Goal: Use online tool/utility: Utilize a website feature to perform a specific function

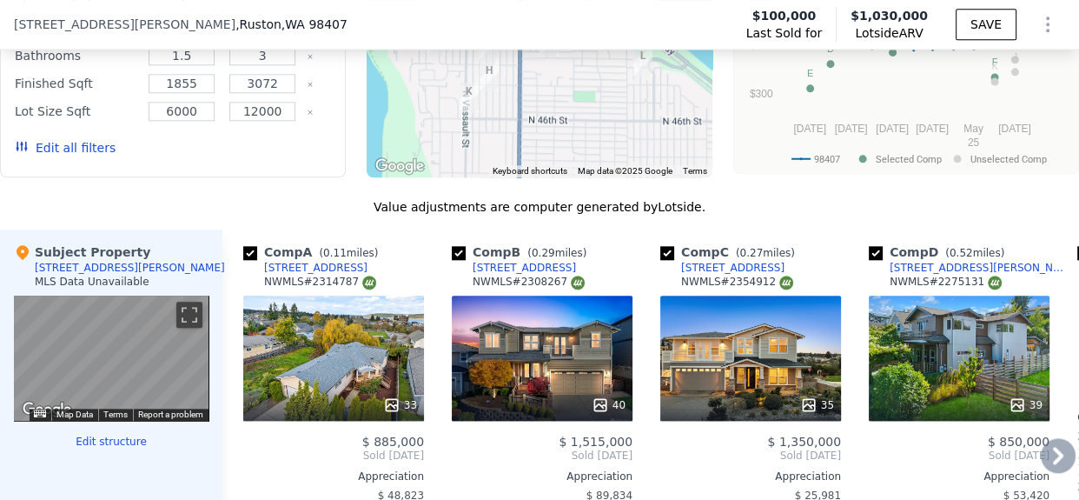
scroll to position [1672, 0]
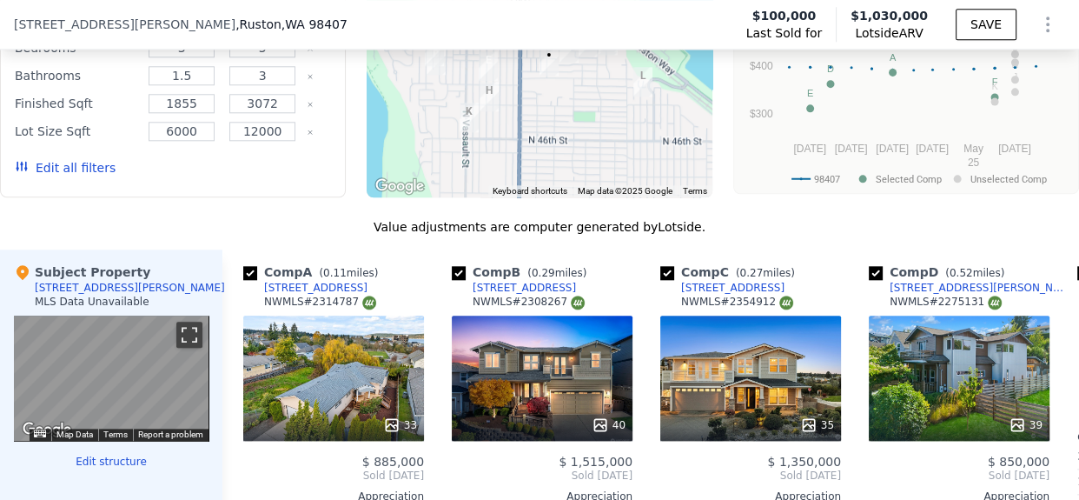
click at [177, 348] on button "Toggle fullscreen view" at bounding box center [189, 334] width 26 height 26
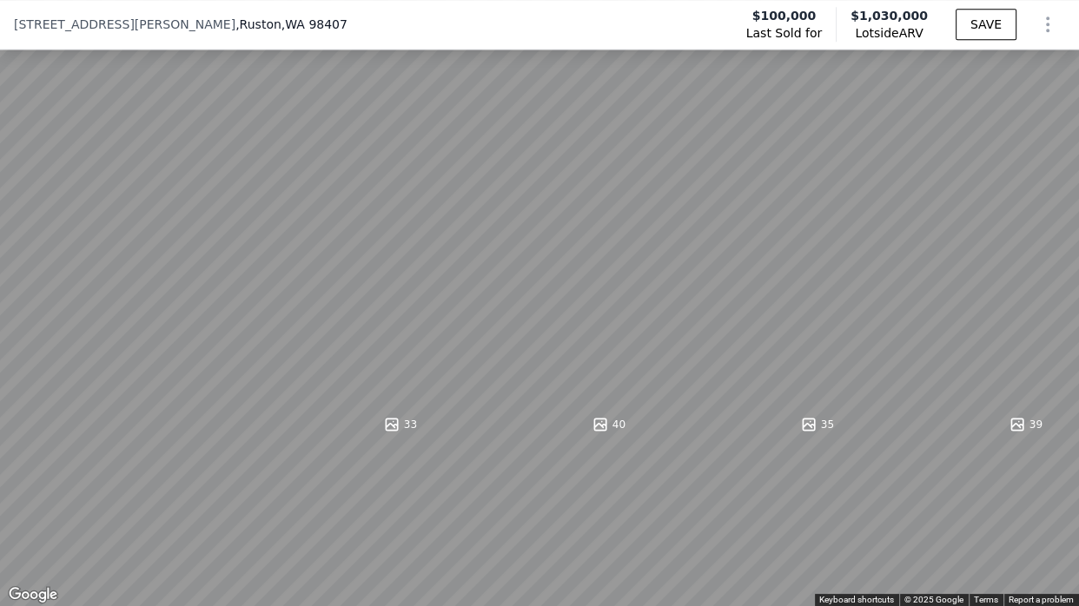
click at [1056, 15] on button "Toggle fullscreen view" at bounding box center [1060, 19] width 26 height 26
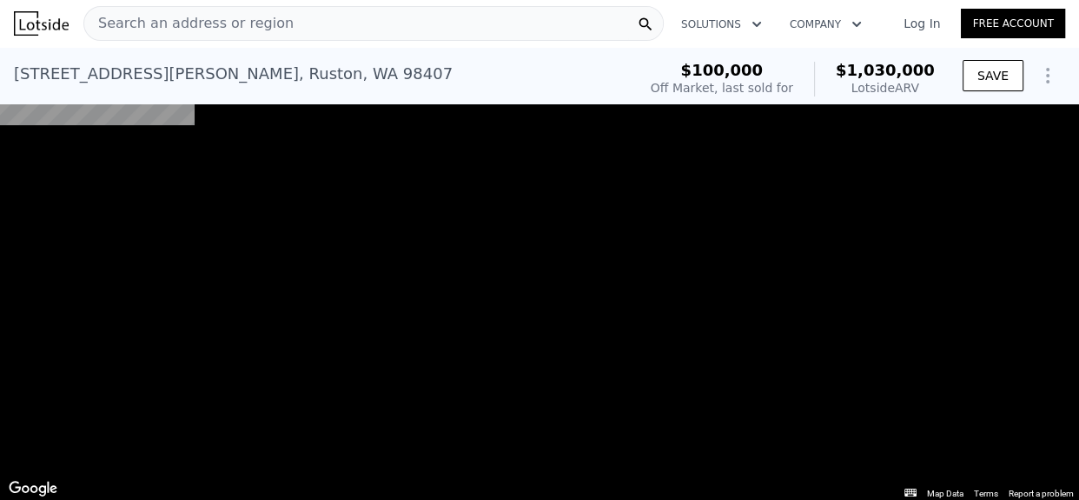
scroll to position [0, 0]
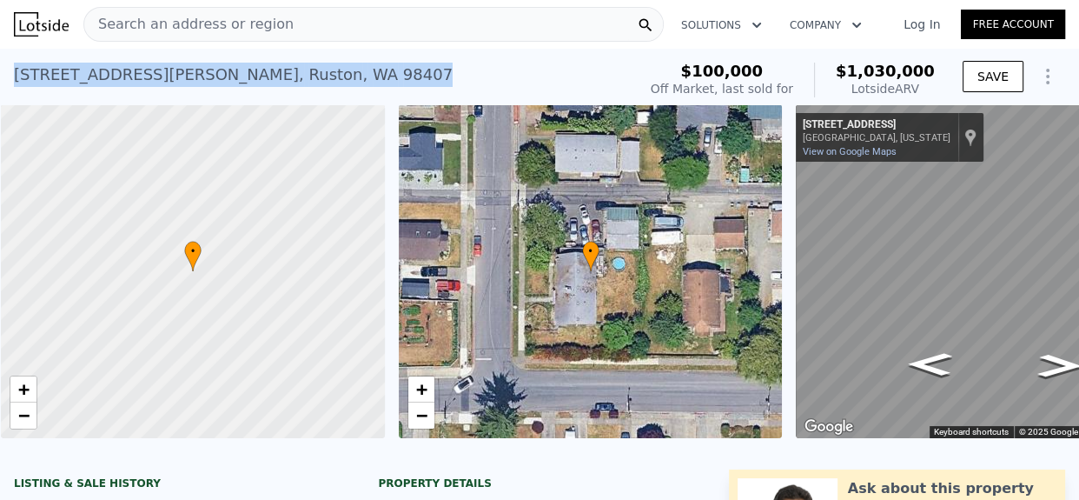
drag, startPoint x: 11, startPoint y: 78, endPoint x: 312, endPoint y: 85, distance: 300.7
click at [312, 85] on div "4901 N Winnifred St , Ruston , WA 98407 Sold Aug 1996 for $100k (~ARV $1.030m )…" at bounding box center [539, 77] width 1079 height 56
copy div "4901 N Winnifred St , Ruston , WA 98407"
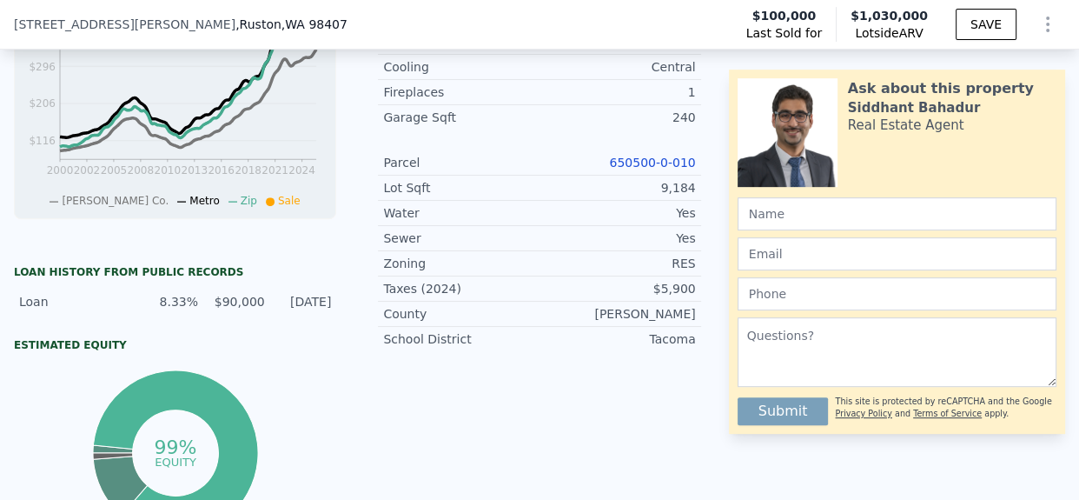
scroll to position [639, 0]
click at [659, 169] on link "650500-0-010" at bounding box center [652, 162] width 86 height 14
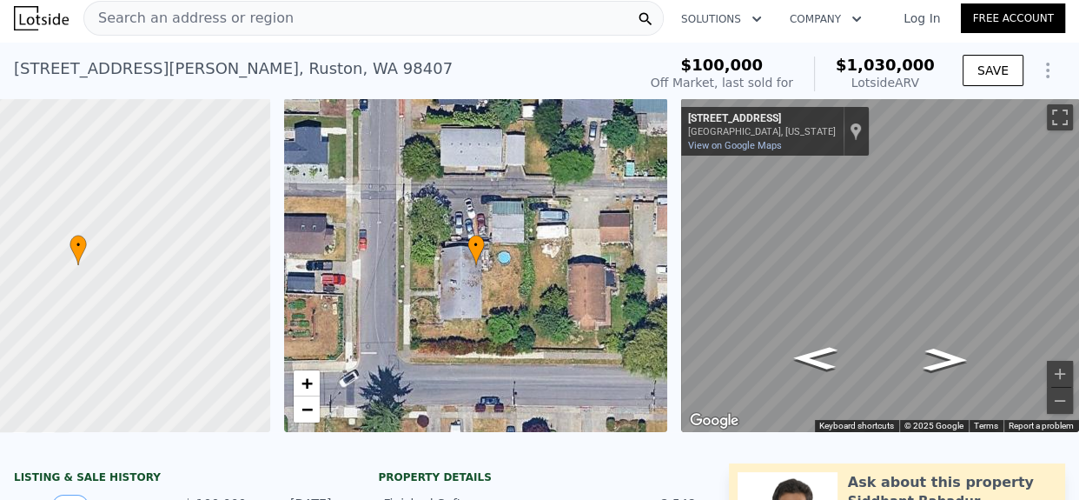
scroll to position [0, 0]
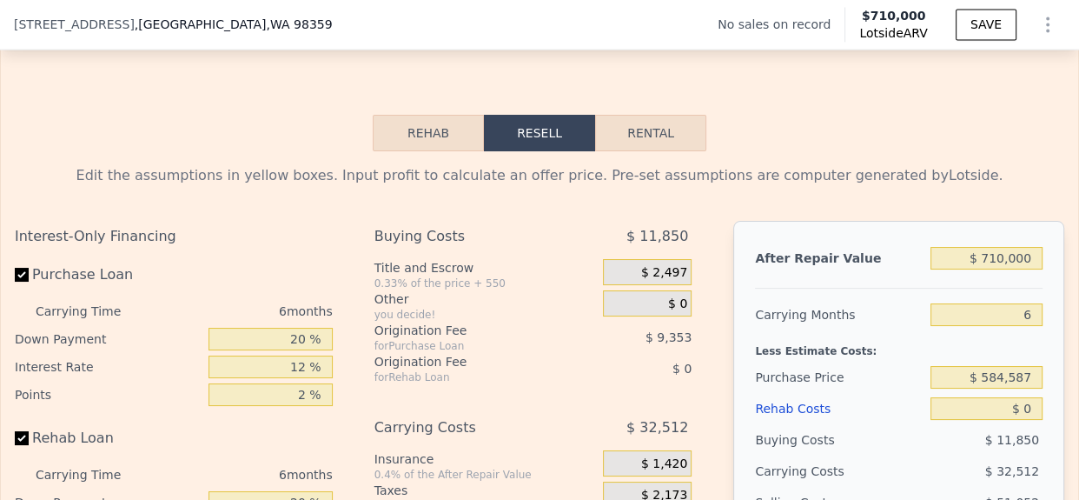
scroll to position [2476, 0]
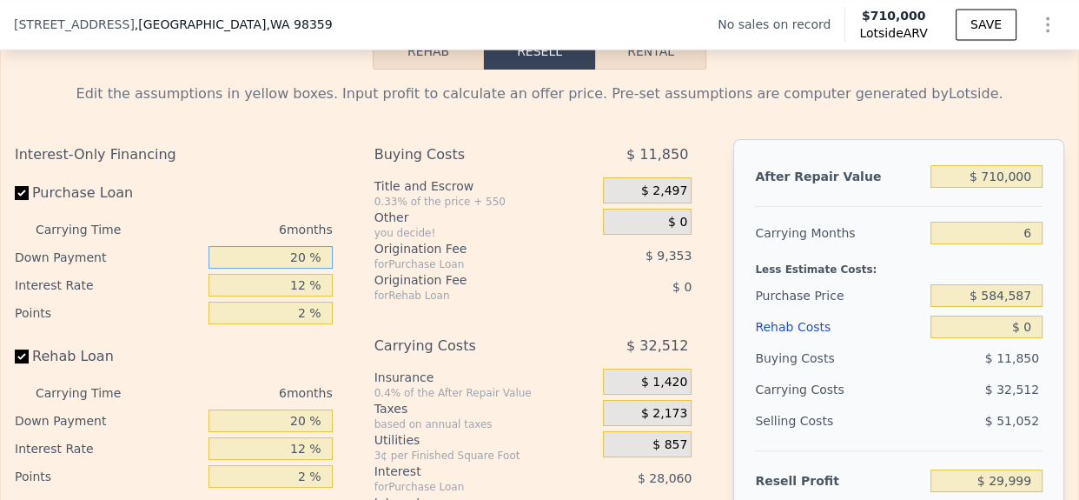
click at [296, 268] on input "20 %" at bounding box center [271, 257] width 124 height 23
type input "10 %"
type input "$ 25,325"
type input "10 %"
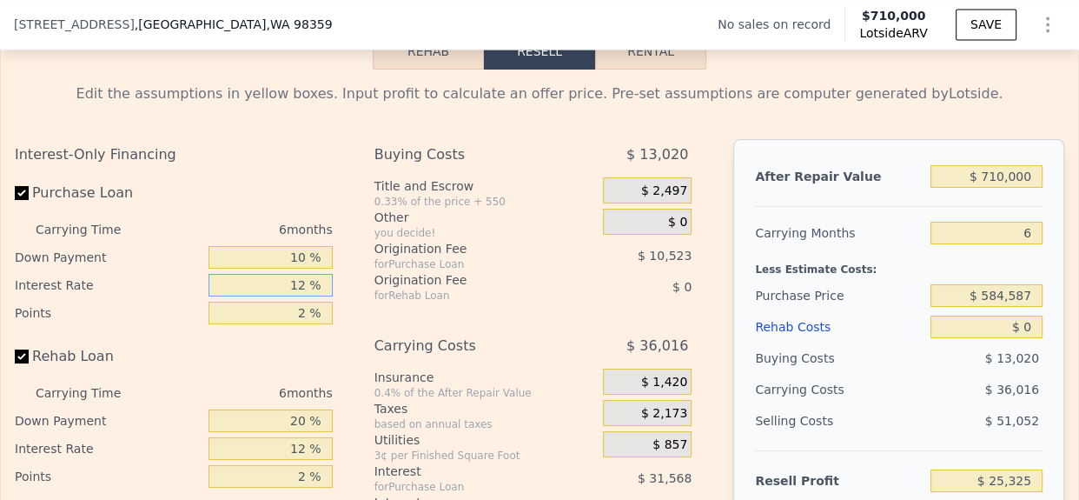
click at [293, 296] on input "12 %" at bounding box center [271, 285] width 124 height 23
type input "0 %"
type input "$ 56,891"
click at [295, 324] on input "2 %" at bounding box center [271, 312] width 124 height 23
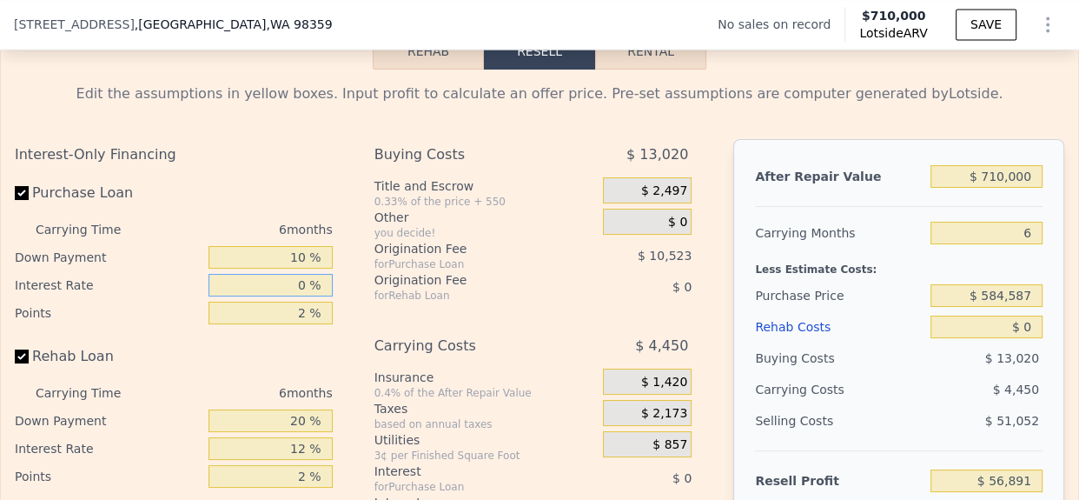
click at [294, 296] on input "0 %" at bounding box center [271, 285] width 124 height 23
type input "10 %"
type input "$ 30,587"
type input "10 %"
click at [295, 324] on input "2 %" at bounding box center [271, 312] width 124 height 23
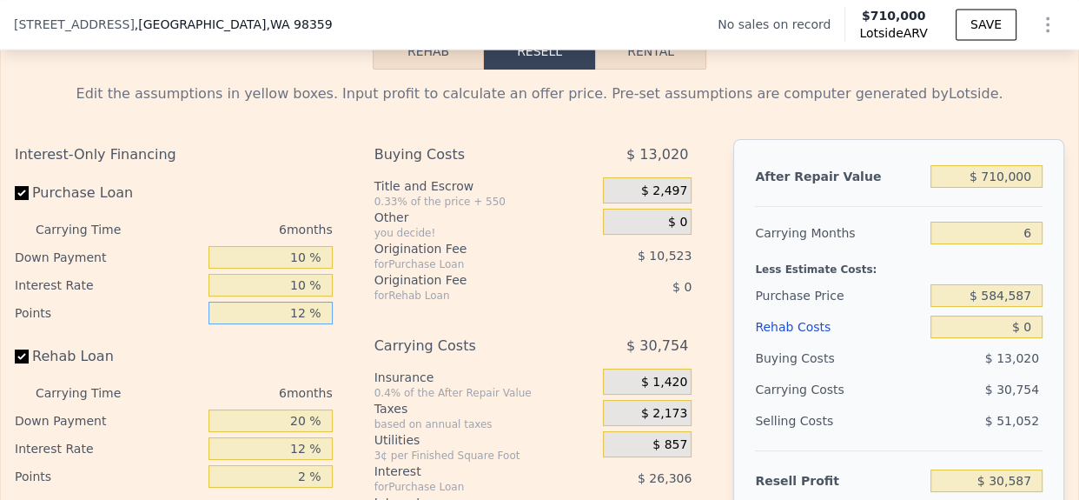
type input "1.2 %"
type input "$ 34,796"
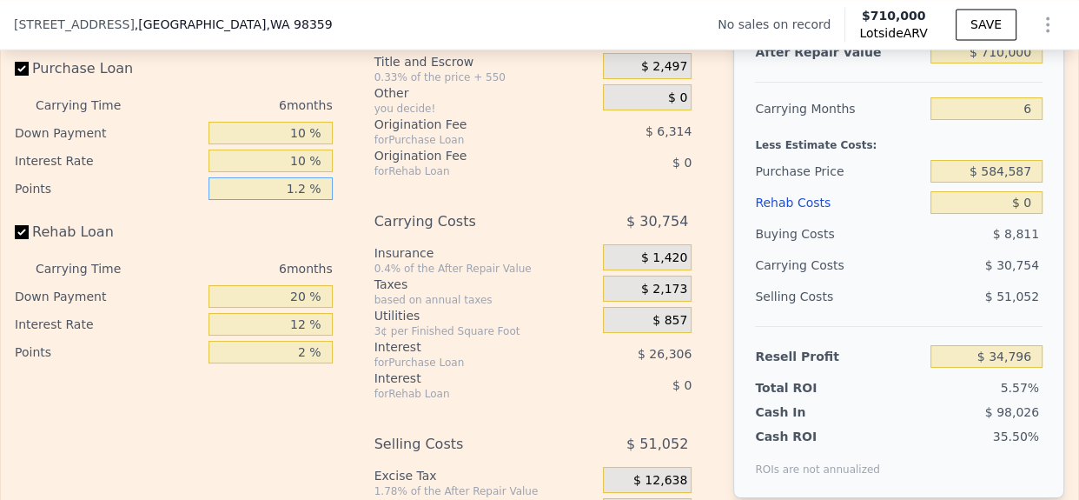
scroll to position [2602, 0]
type input "1.2 %"
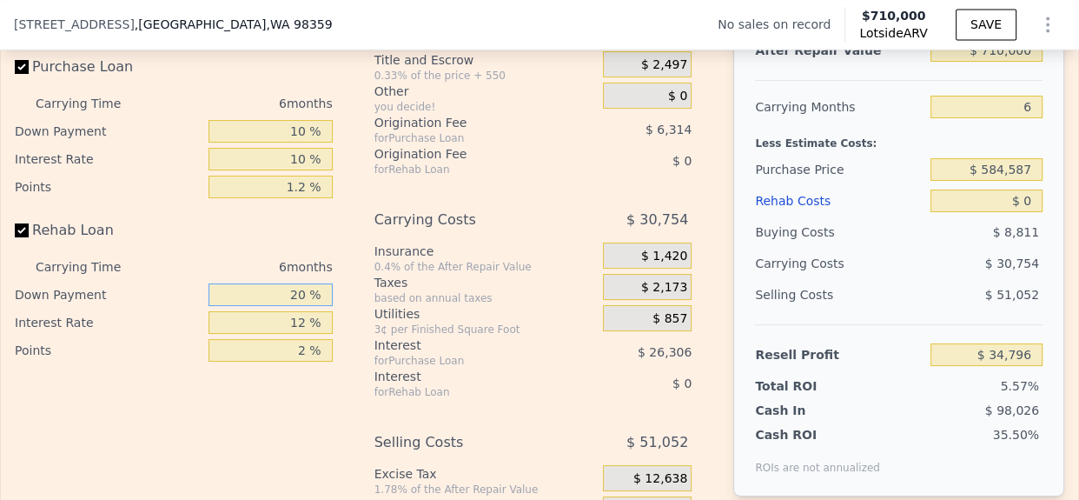
click at [275, 306] on input "20 %" at bounding box center [271, 294] width 124 height 23
type input "10 %"
click at [288, 334] on input "12 %" at bounding box center [271, 322] width 124 height 23
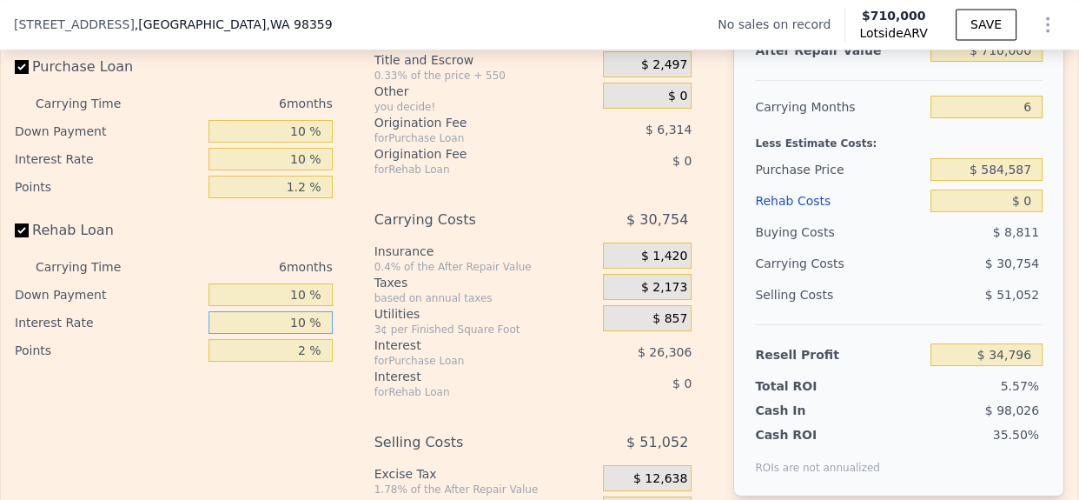
type input "10 %"
click at [294, 361] on input "2 %" at bounding box center [271, 350] width 124 height 23
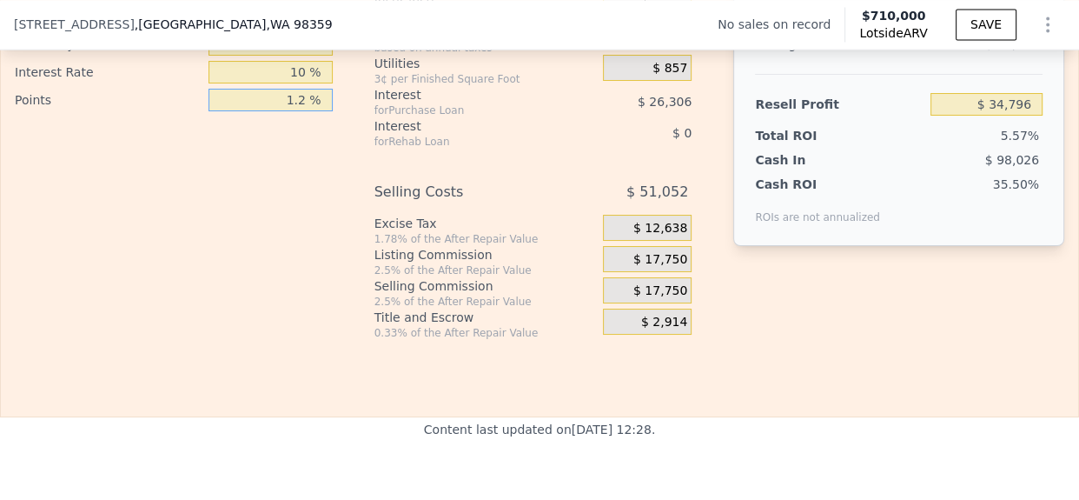
scroll to position [2598, 0]
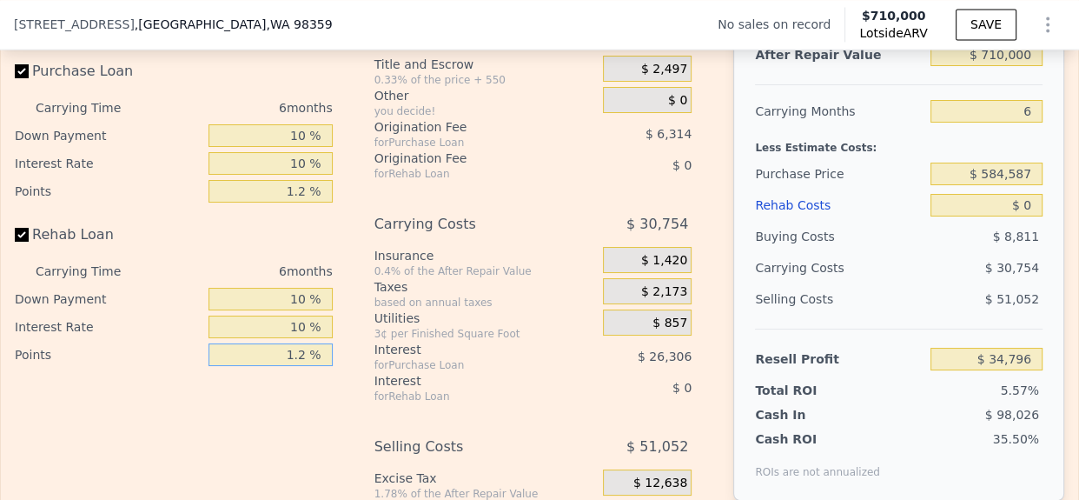
type input "1.2 %"
click at [1012, 122] on input "6" at bounding box center [986, 111] width 112 height 23
type input "4"
type input "$ 45,047"
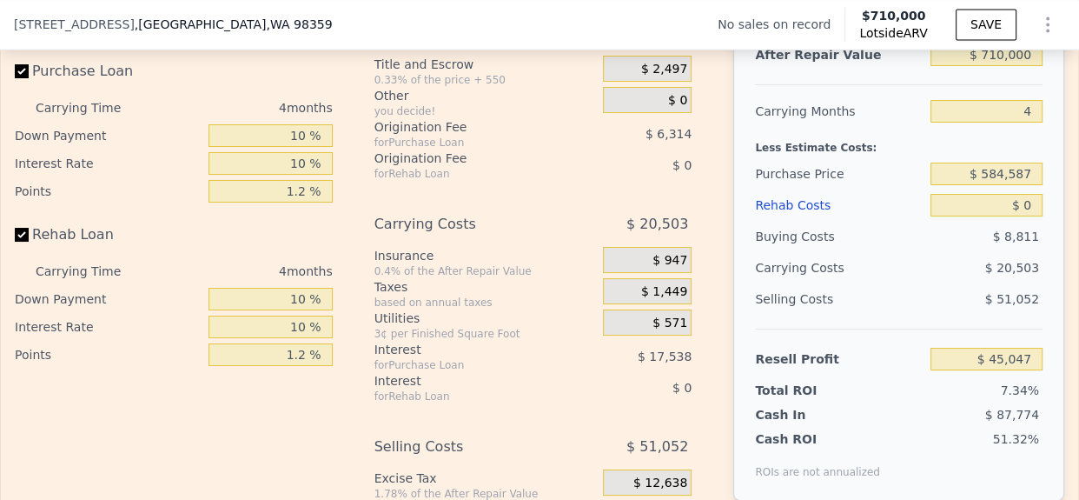
click at [909, 189] on div "Purchase Price" at bounding box center [839, 173] width 169 height 31
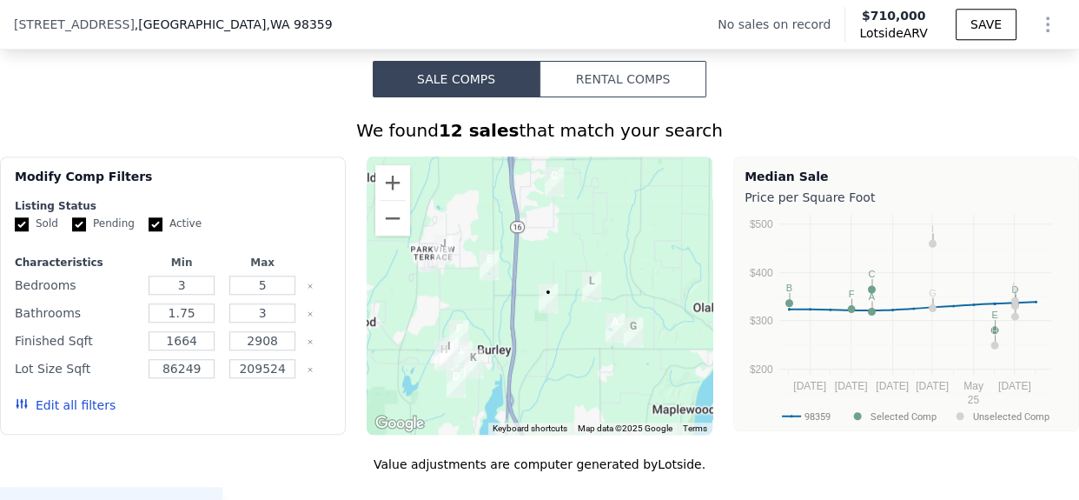
scroll to position [1058, 0]
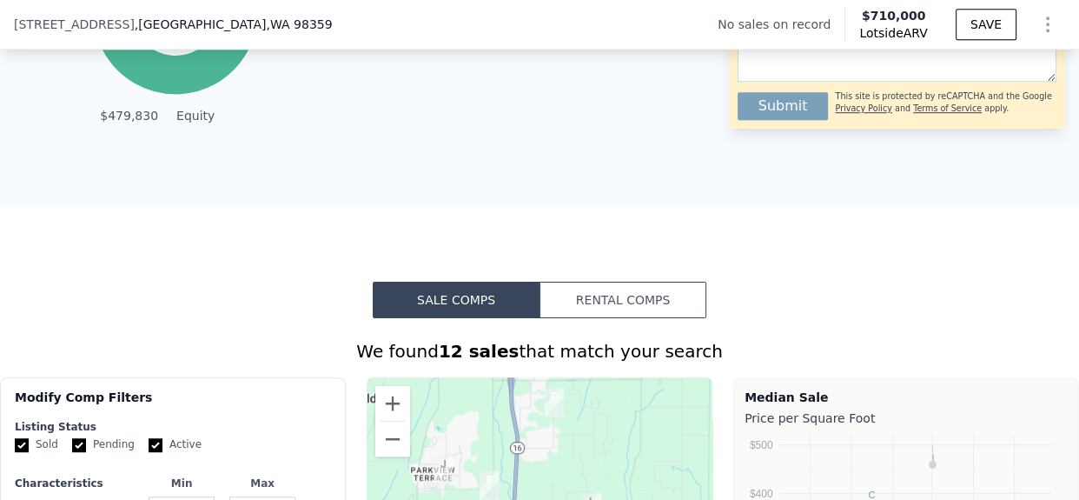
type input "6"
type input "$ 29,999"
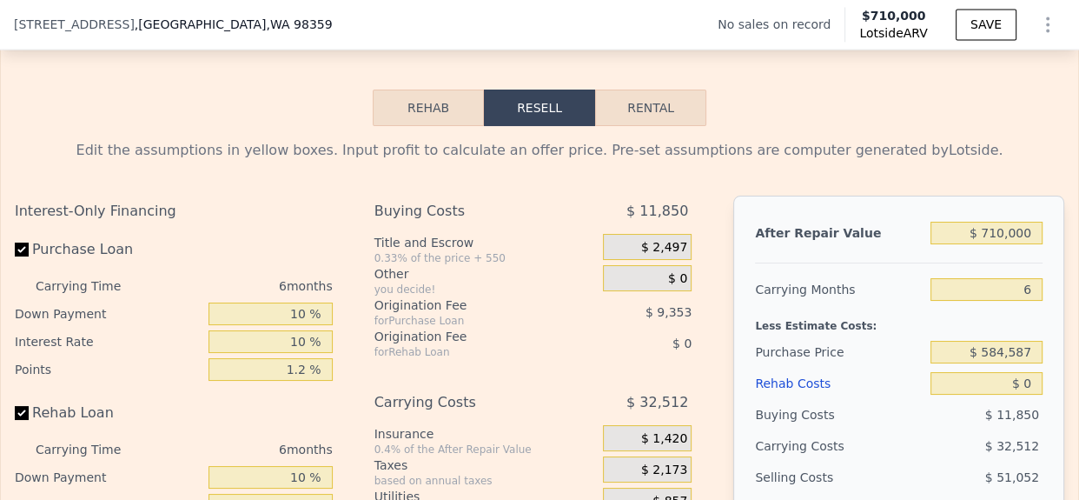
scroll to position [2405, 0]
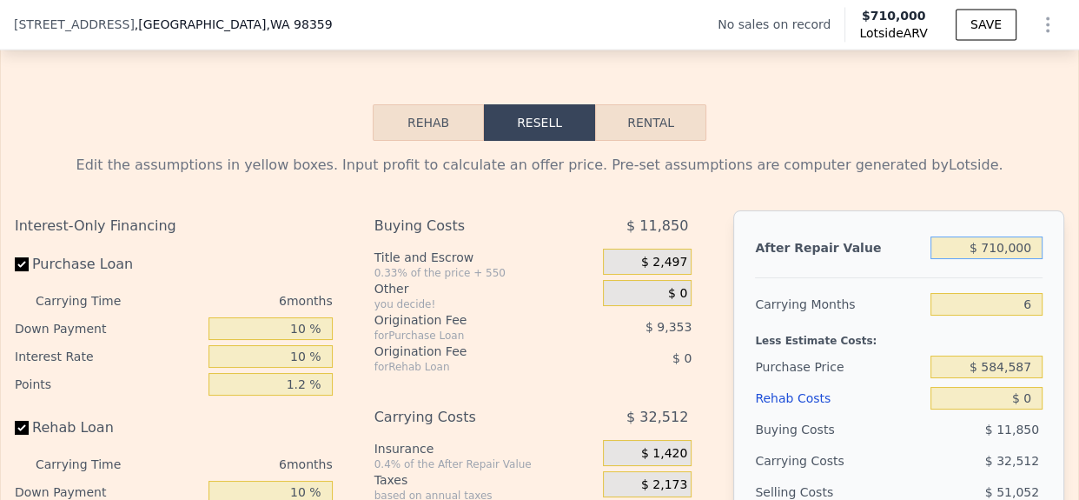
click at [1000, 259] on input "$ 710,000" at bounding box center [986, 247] width 112 height 23
type input "$ 7"
type input "-$ 628,072"
type input "$ 730"
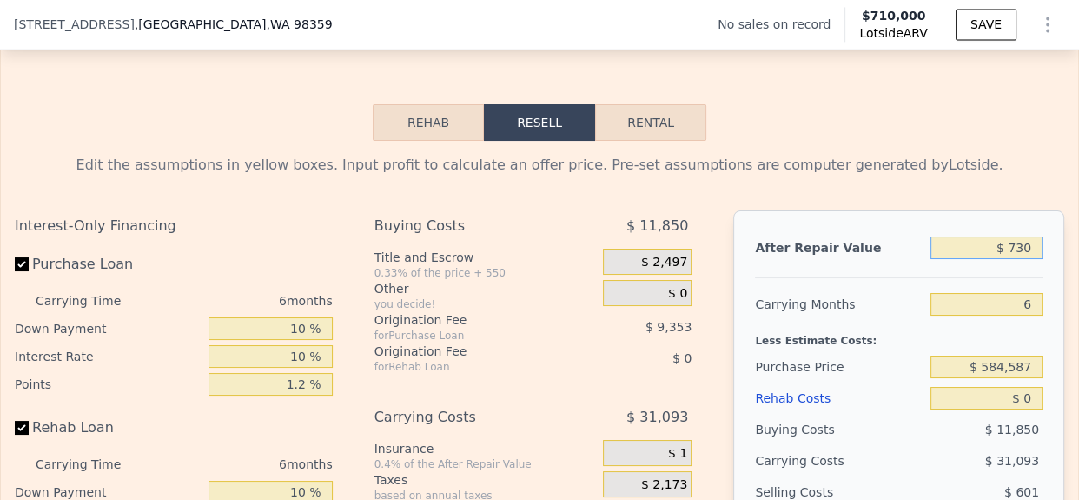
type input "-$ 627,401"
type input "$ 730,000"
type input "$ 48,536"
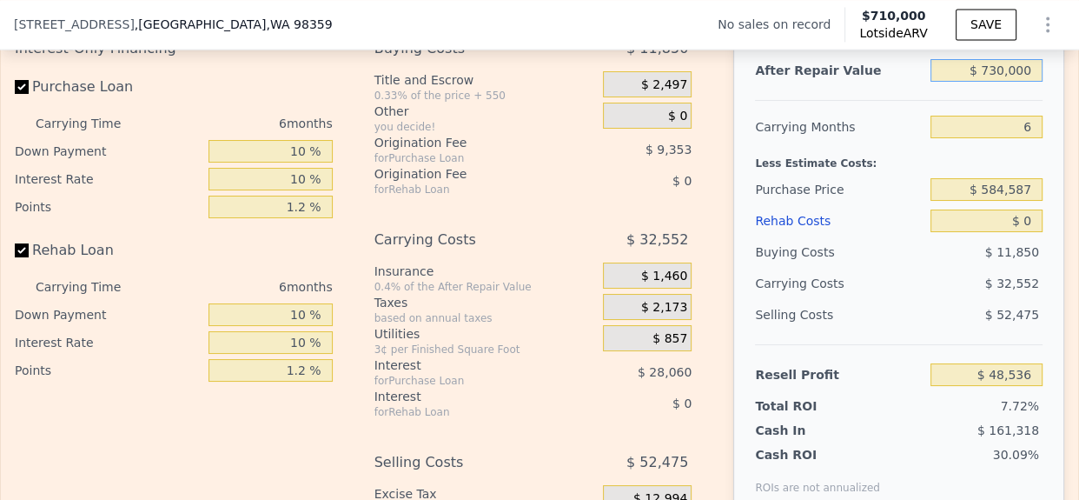
scroll to position [2562, 0]
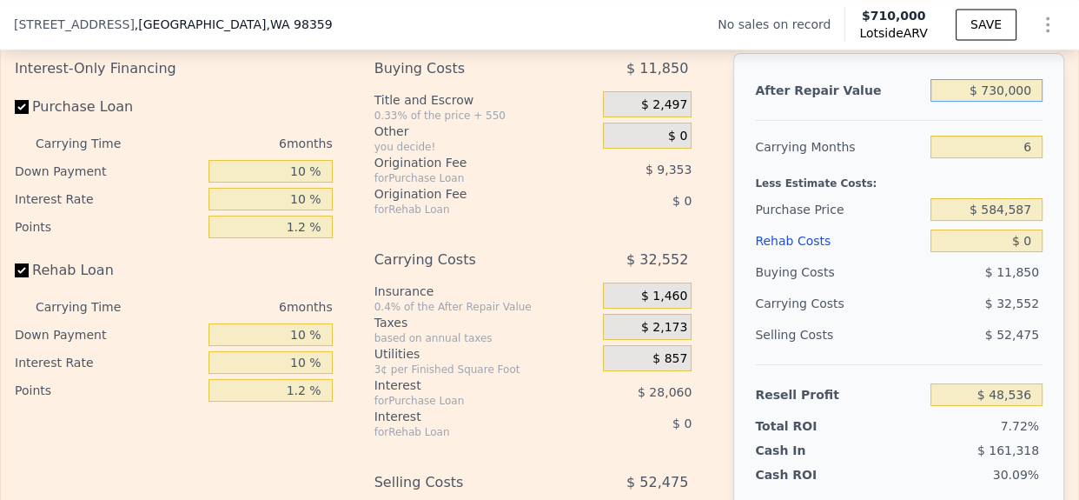
type input "$ 730,000"
click at [1006, 158] on input "6" at bounding box center [986, 147] width 112 height 23
type input "5"
type input "$ 53,961"
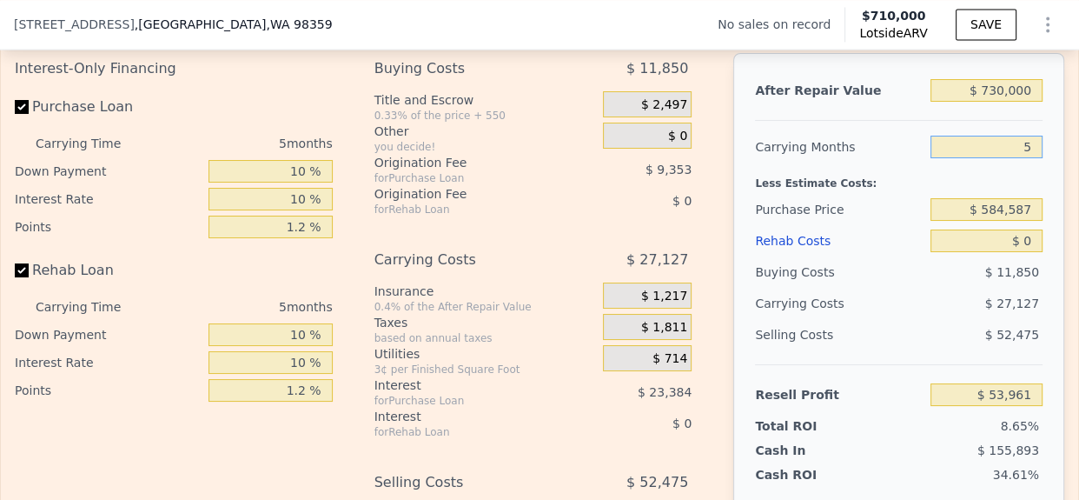
type input "5"
click at [996, 221] on input "$ 584,587" at bounding box center [986, 209] width 112 height 23
type input "$ 430,000"
click at [1023, 252] on input "$ 0" at bounding box center [986, 240] width 112 height 23
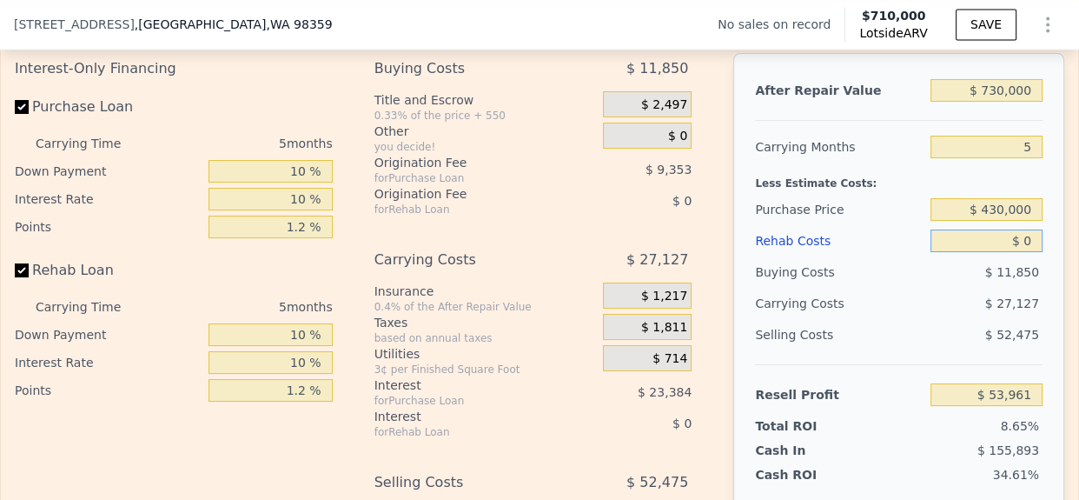
type input "$ 217,721"
click at [1023, 252] on input "$ 0" at bounding box center [986, 240] width 112 height 23
type input "$ 85"
type input "$ 217,630"
type input "$ 85,000"
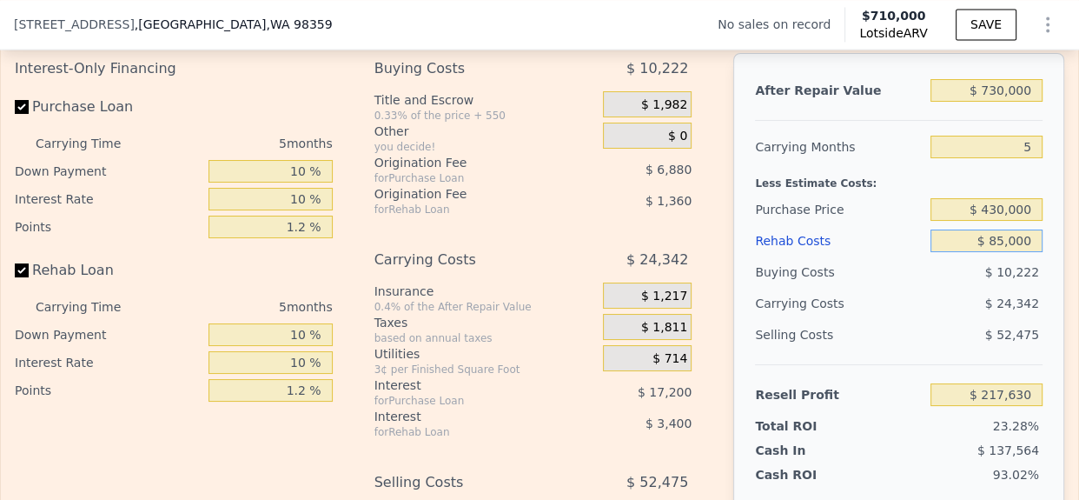
type input "$ 127,961"
type input "$ 85,000"
click at [1043, 321] on div "After Repair Value $ 730,000 Carrying Months 5 Less Estimate Costs: Purchase Pr…" at bounding box center [898, 294] width 331 height 483
click at [996, 221] on input "$ 430,000" at bounding box center [986, 209] width 112 height 23
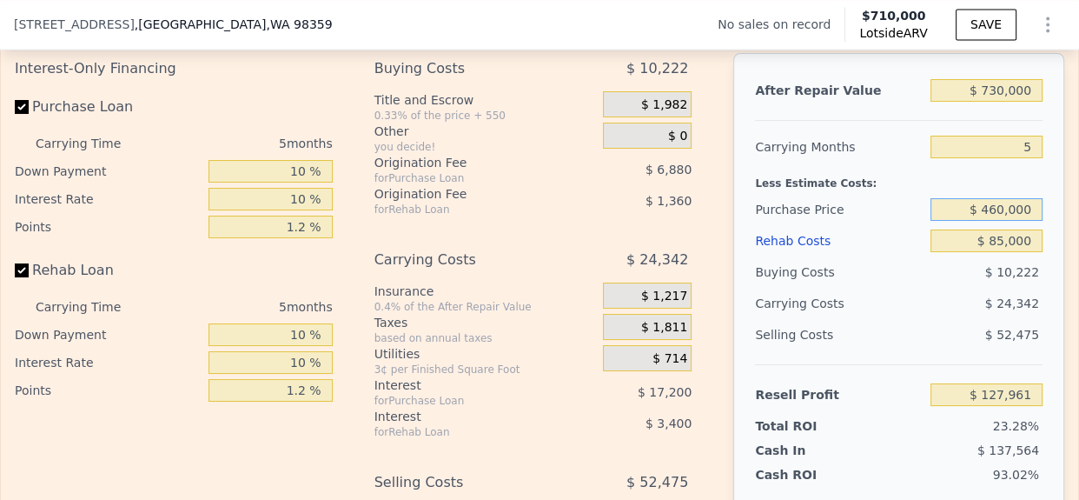
type input "$ 460,000"
click at [963, 350] on div "$ 52,475" at bounding box center [986, 334] width 112 height 31
type input "$ 96,181"
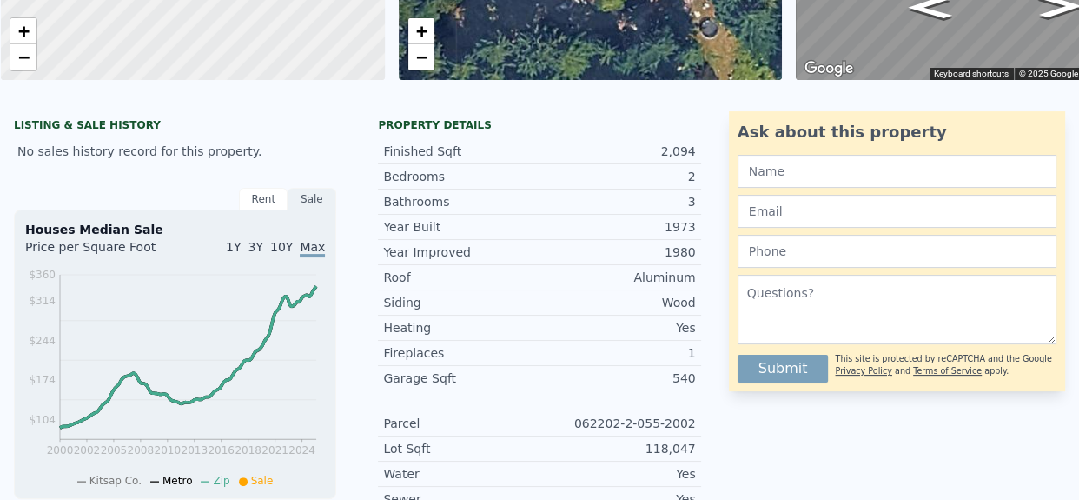
scroll to position [0, 0]
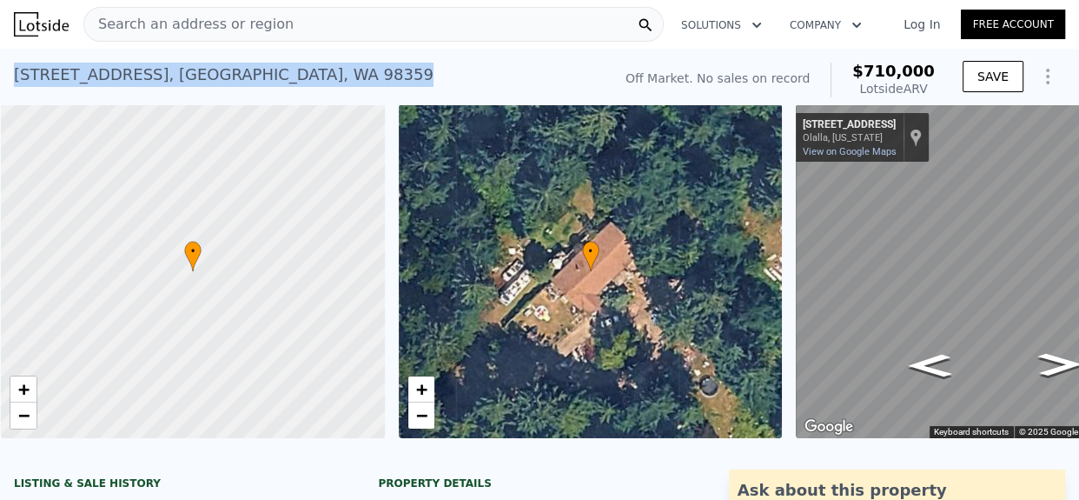
drag, startPoint x: 13, startPoint y: 76, endPoint x: 361, endPoint y: 80, distance: 347.5
click at [361, 80] on div "[STREET_ADDRESS] No sales on record (~ARV $710k )" at bounding box center [309, 80] width 591 height 49
copy div "[STREET_ADDRESS]"
